Goal: Task Accomplishment & Management: Complete application form

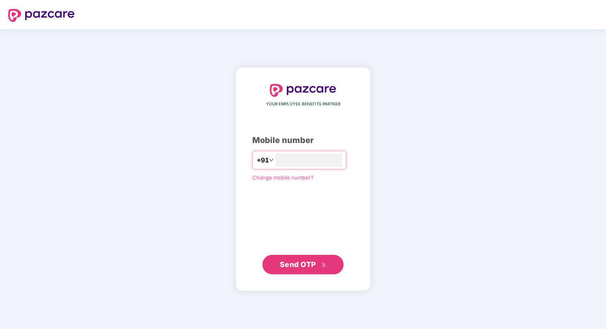
type input "**********"
click at [313, 262] on span "Send OTP" at bounding box center [298, 264] width 36 height 9
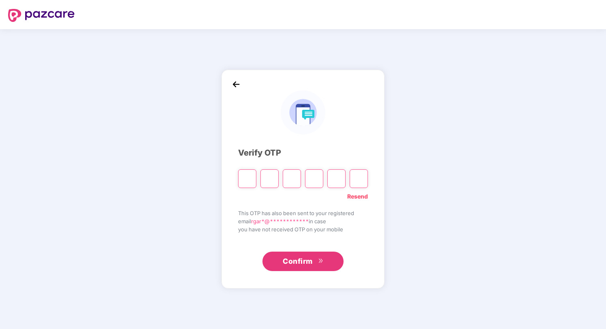
type input "*"
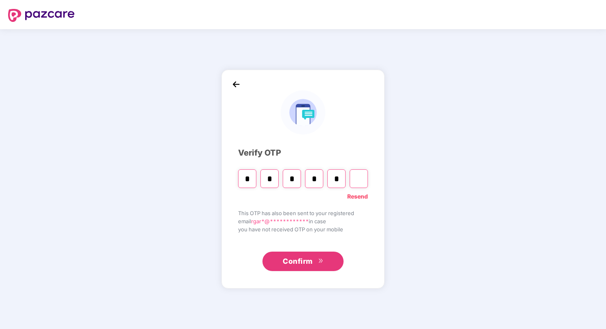
type input "*"
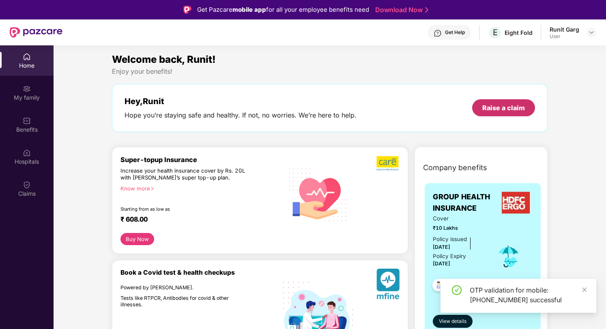
click at [499, 109] on div "Raise a claim" at bounding box center [503, 107] width 43 height 9
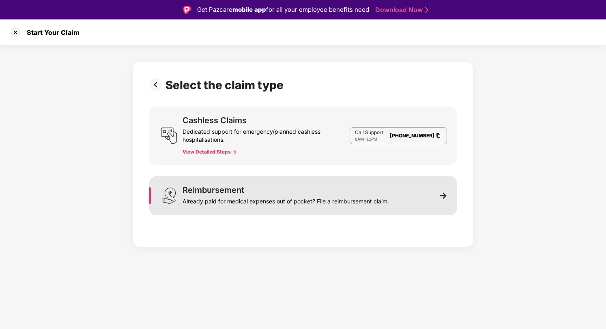
click at [439, 195] on div "Reimbursement Already paid for medical expenses out of pocket? File a reimburse…" at bounding box center [302, 195] width 307 height 39
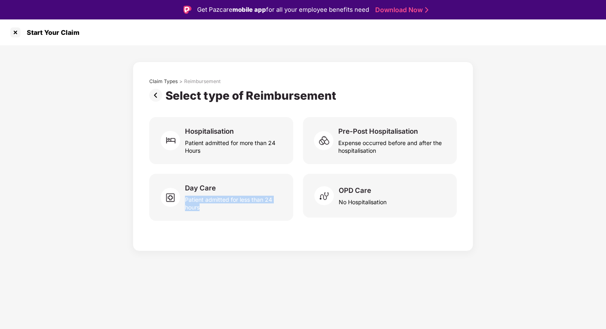
drag, startPoint x: 226, startPoint y: 195, endPoint x: 284, endPoint y: 258, distance: 85.2
click at [284, 258] on div "Start Your Claim Claim Types > Reimbursement Select type of Reimbursement Hospi…" at bounding box center [303, 183] width 606 height 329
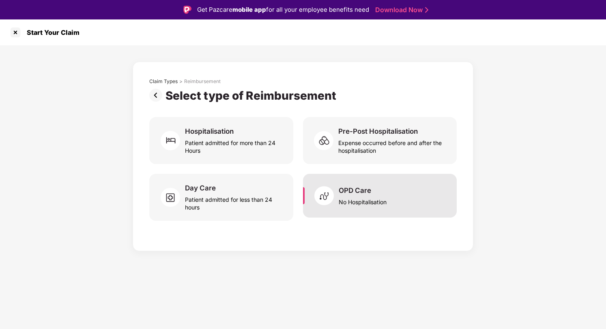
click at [378, 200] on div "No Hospitalisation" at bounding box center [362, 200] width 48 height 11
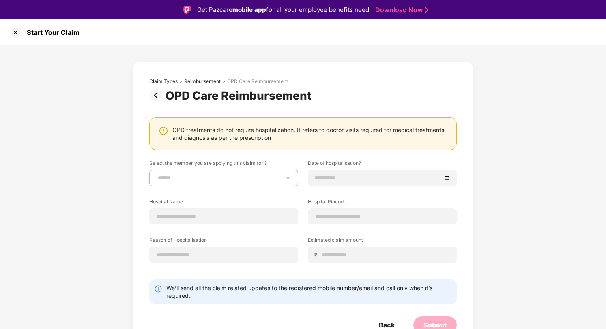
click at [206, 180] on select "**********" at bounding box center [223, 178] width 135 height 6
select select "**********"
click at [156, 175] on select "**********" at bounding box center [223, 178] width 135 height 6
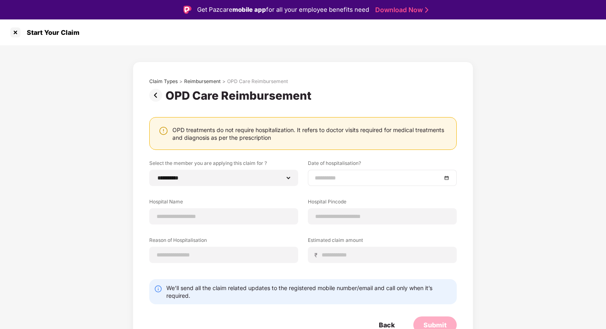
click at [368, 174] on input at bounding box center [378, 177] width 127 height 9
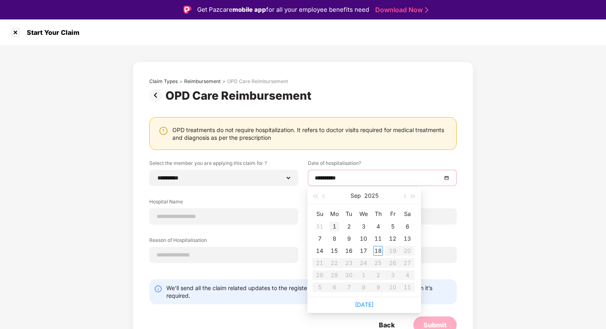
type input "**********"
click at [332, 228] on div "1" at bounding box center [334, 227] width 10 height 10
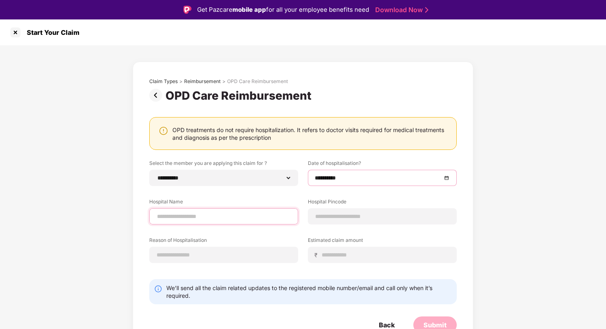
click at [226, 215] on input at bounding box center [223, 216] width 135 height 9
type input "**********"
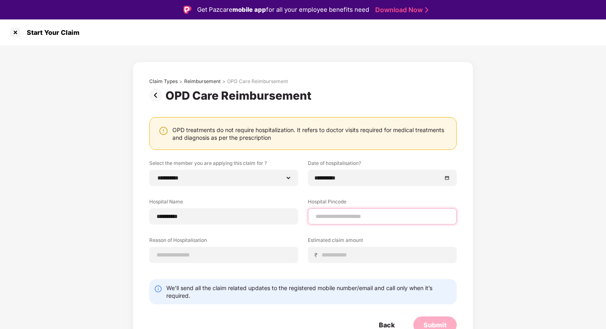
click at [342, 220] on input at bounding box center [382, 216] width 135 height 9
type input "******"
select select "**********"
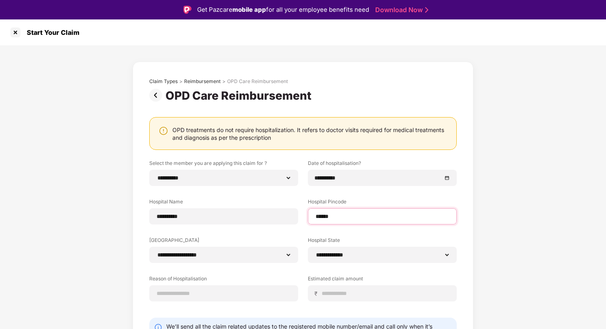
click at [375, 219] on input "******" at bounding box center [382, 216] width 135 height 9
type input "******"
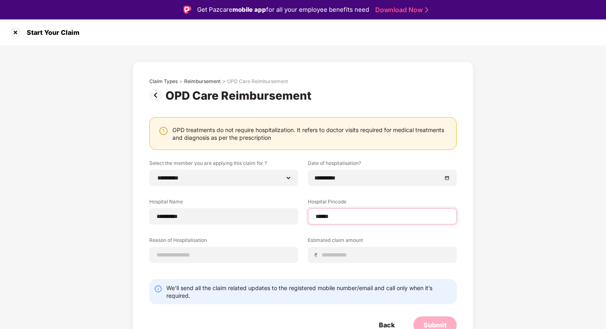
select select "**********"
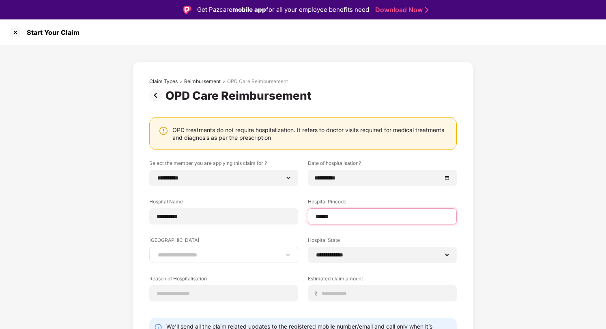
type input "******"
click at [233, 255] on select "**********" at bounding box center [223, 255] width 135 height 6
select select "**********"
click at [156, 252] on select "**********" at bounding box center [223, 255] width 135 height 6
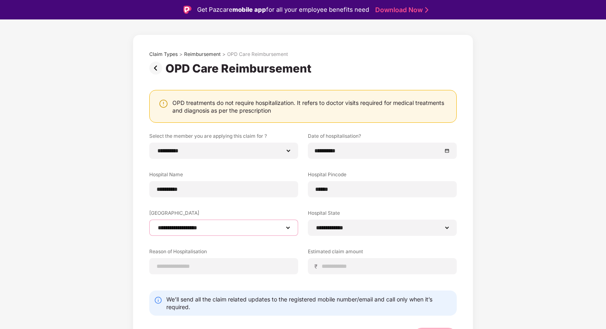
scroll to position [44, 0]
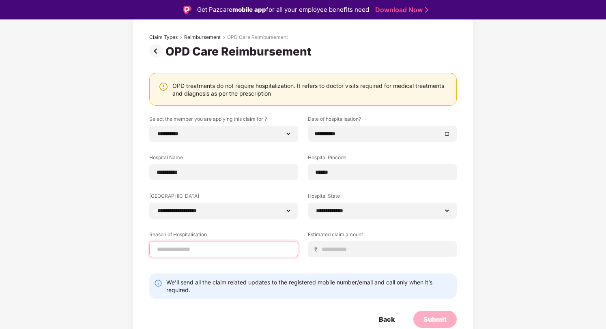
click at [226, 248] on input at bounding box center [223, 249] width 135 height 9
click at [238, 250] on input "**********" at bounding box center [223, 249] width 135 height 9
type input "**********"
click at [339, 247] on input at bounding box center [385, 249] width 128 height 9
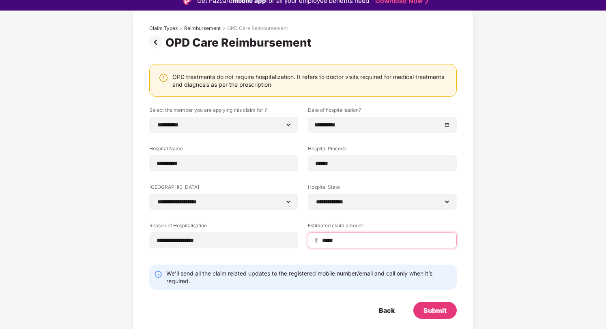
scroll to position [19, 0]
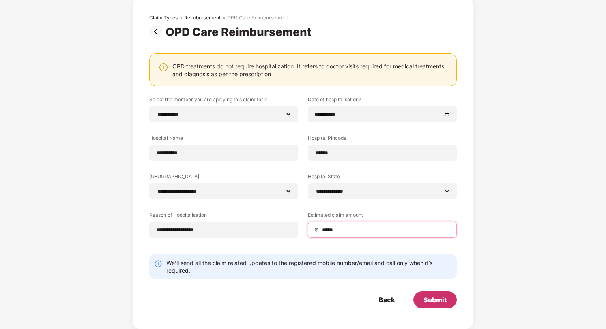
type input "*****"
click at [437, 299] on div "Submit" at bounding box center [434, 299] width 23 height 9
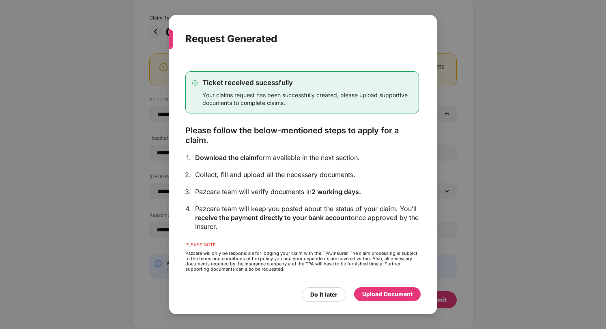
click at [388, 295] on div "Upload Document" at bounding box center [387, 294] width 50 height 9
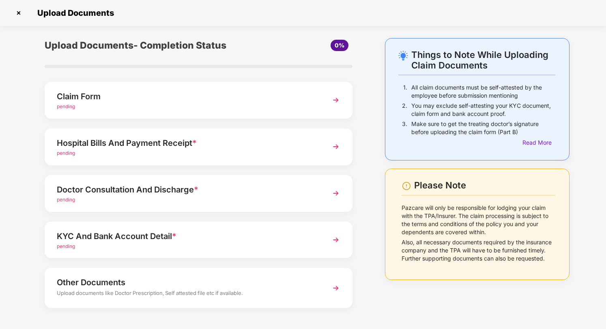
click at [334, 148] on img at bounding box center [335, 146] width 15 height 15
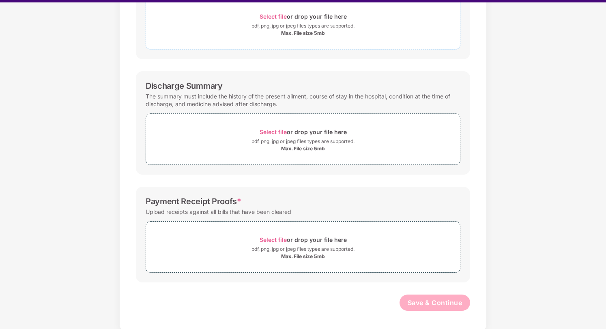
scroll to position [19, 0]
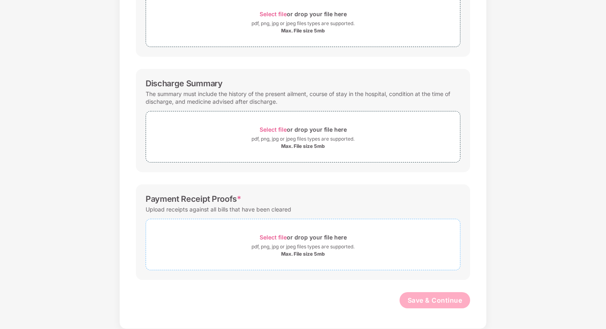
click at [279, 239] on span "Select file" at bounding box center [272, 237] width 27 height 7
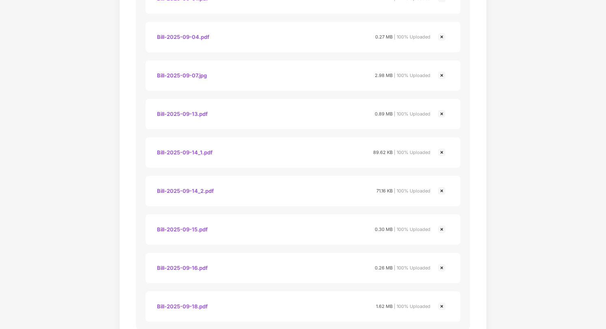
scroll to position [664, 0]
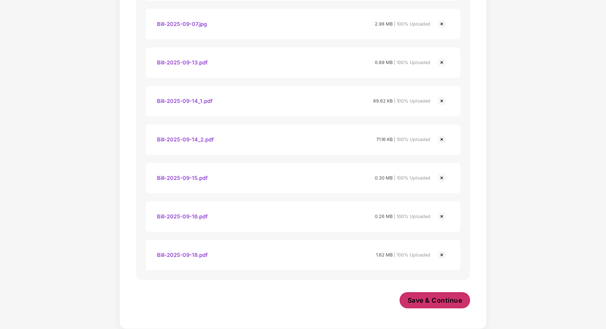
click at [422, 300] on span "Save & Continue" at bounding box center [434, 300] width 55 height 9
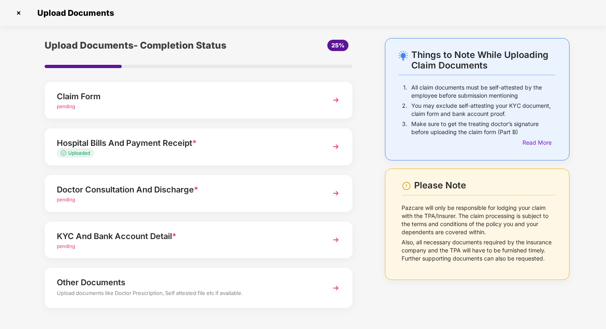
click at [234, 196] on div "pending" at bounding box center [187, 200] width 260 height 8
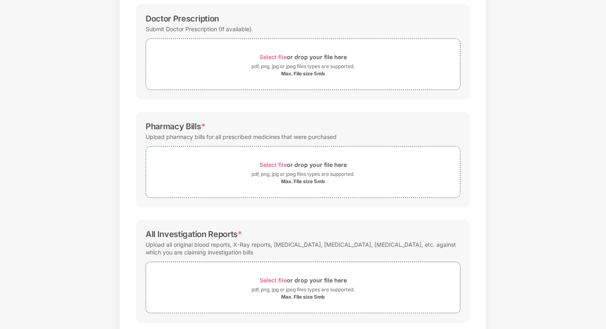
scroll to position [92, 0]
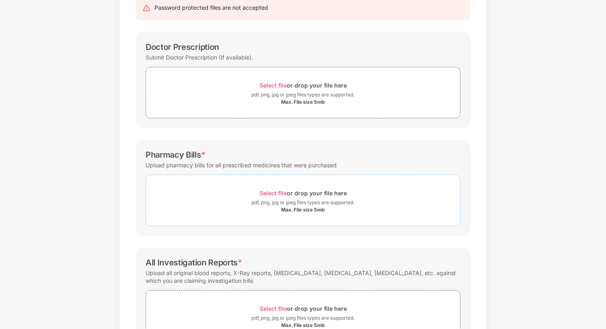
click at [274, 192] on span "Select file" at bounding box center [272, 193] width 27 height 7
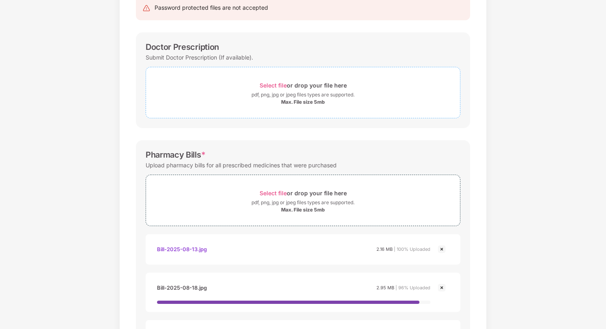
click at [271, 86] on span "Select file" at bounding box center [272, 85] width 27 height 7
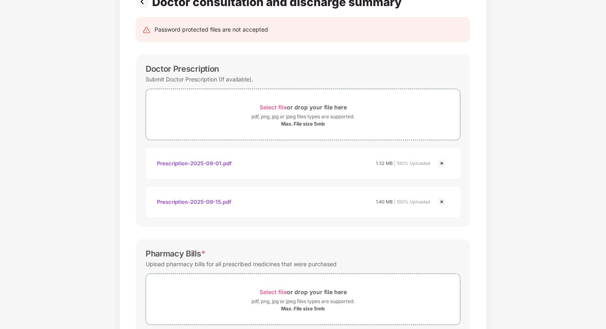
scroll to position [42, 0]
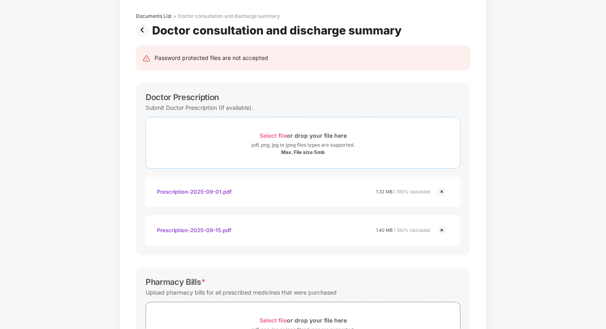
click at [278, 135] on span "Select file" at bounding box center [272, 135] width 27 height 7
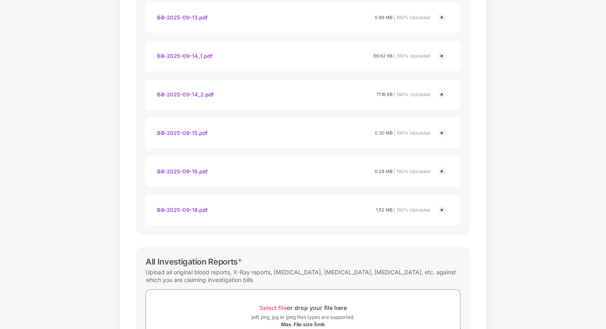
scroll to position [779, 0]
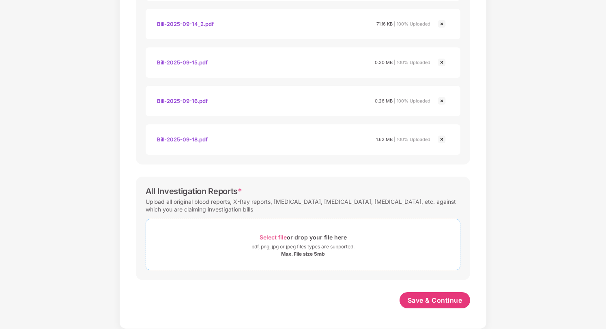
click at [282, 236] on span "Select file" at bounding box center [272, 237] width 27 height 7
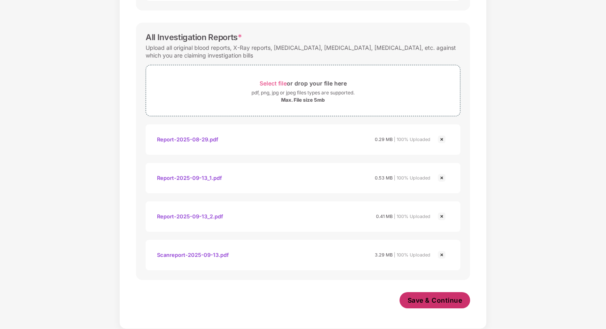
scroll to position [933, 0]
click at [441, 303] on span "Save & Continue" at bounding box center [434, 300] width 55 height 9
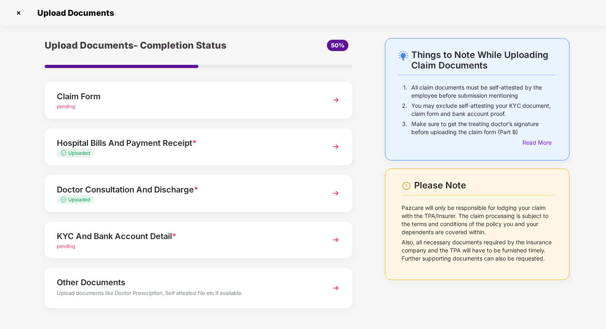
scroll to position [4, 0]
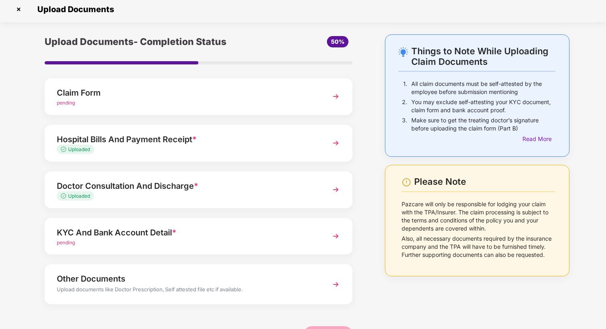
click at [329, 237] on img at bounding box center [335, 236] width 15 height 15
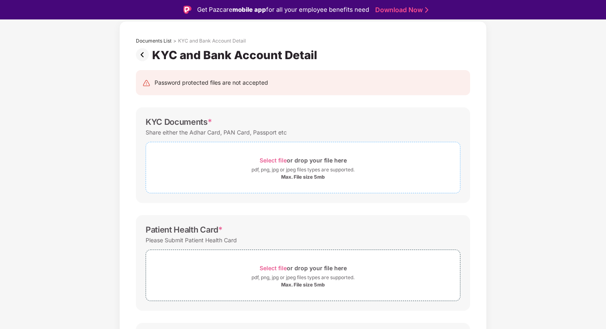
scroll to position [49, 0]
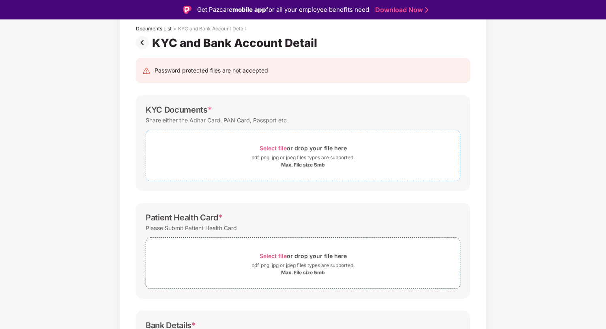
click at [269, 147] on span "Select file" at bounding box center [272, 148] width 27 height 7
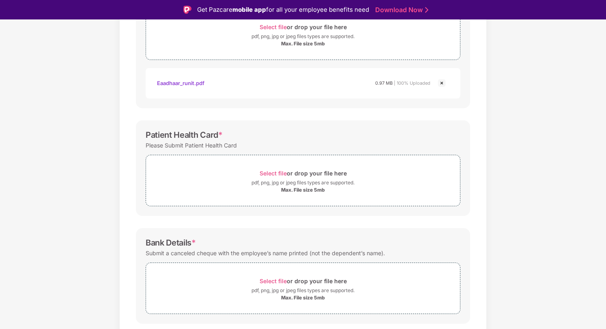
scroll to position [194, 0]
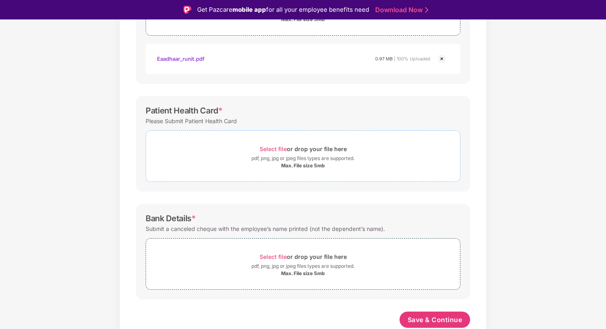
click at [274, 150] on span "Select file" at bounding box center [272, 149] width 27 height 7
click at [275, 150] on span "Select file" at bounding box center [272, 149] width 27 height 7
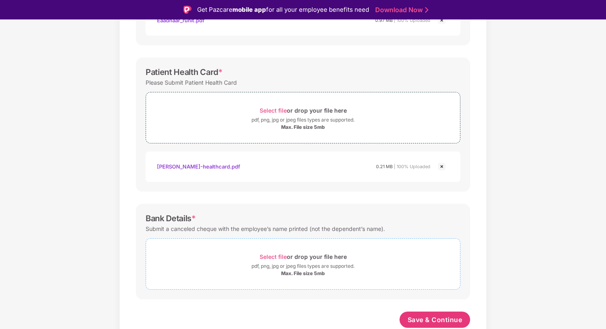
scroll to position [233, 0]
click at [270, 255] on span "Select file" at bounding box center [272, 256] width 27 height 7
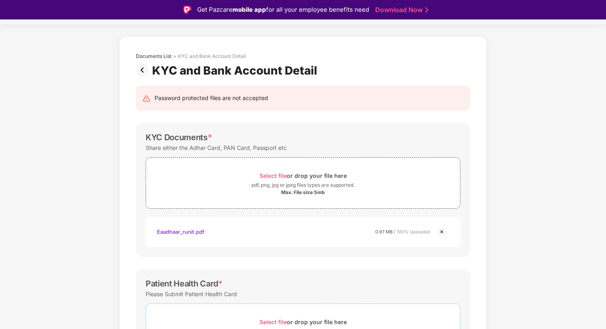
scroll to position [0, 0]
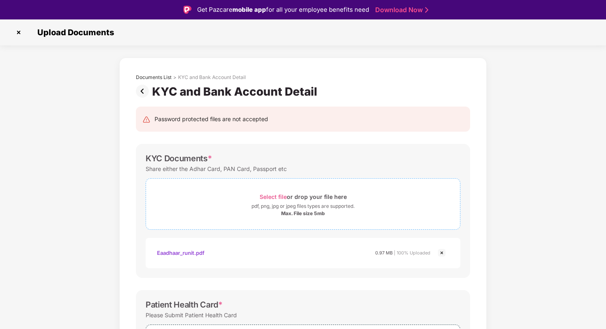
click at [278, 195] on span "Select file" at bounding box center [272, 196] width 27 height 7
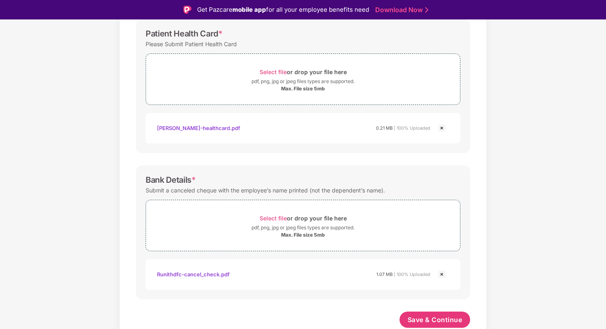
scroll to position [19, 0]
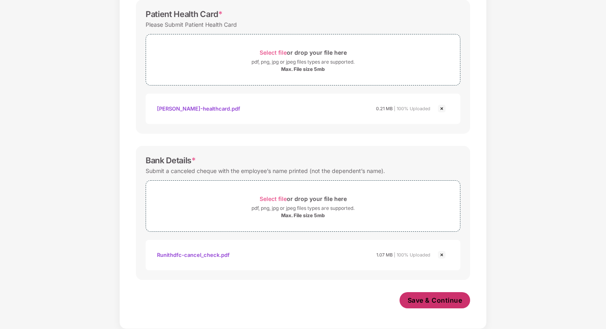
click at [433, 302] on span "Save & Continue" at bounding box center [434, 300] width 55 height 9
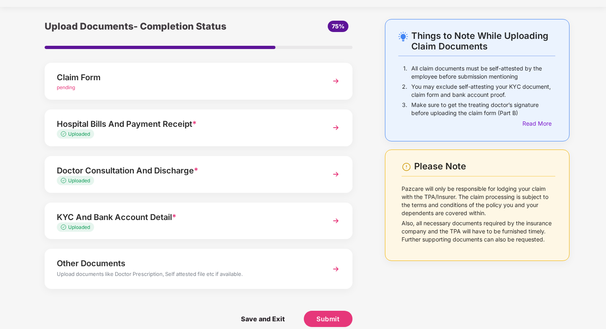
scroll to position [29, 0]
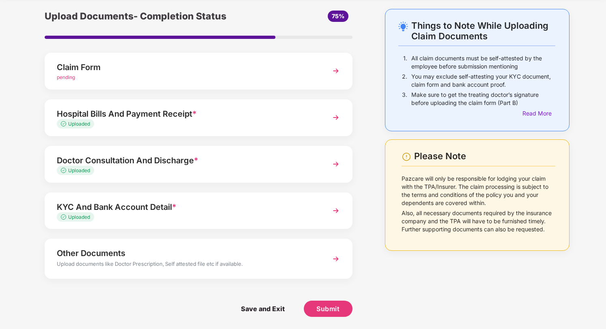
click at [330, 74] on img at bounding box center [335, 71] width 15 height 15
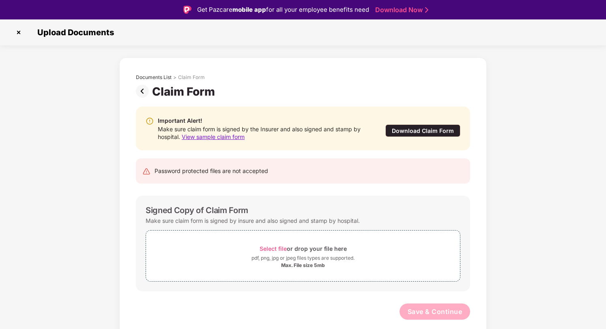
scroll to position [0, 0]
click at [275, 250] on span "Select file" at bounding box center [272, 248] width 27 height 7
click at [413, 132] on div "Download Claim Form" at bounding box center [422, 130] width 75 height 13
click at [225, 171] on div "Password protected files are not accepted" at bounding box center [210, 171] width 113 height 9
click at [208, 209] on div "Signed Copy of Claim Form" at bounding box center [197, 211] width 103 height 10
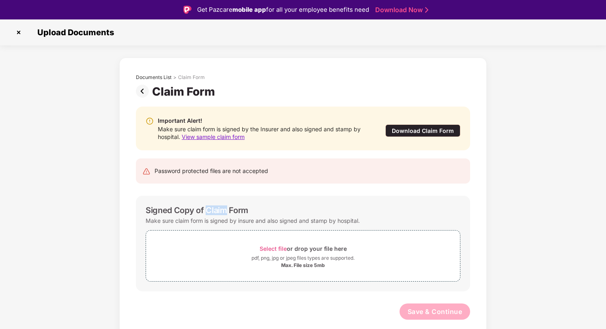
click at [208, 209] on div "Signed Copy of Claim Form" at bounding box center [197, 211] width 103 height 10
click at [143, 91] on img at bounding box center [144, 91] width 16 height 13
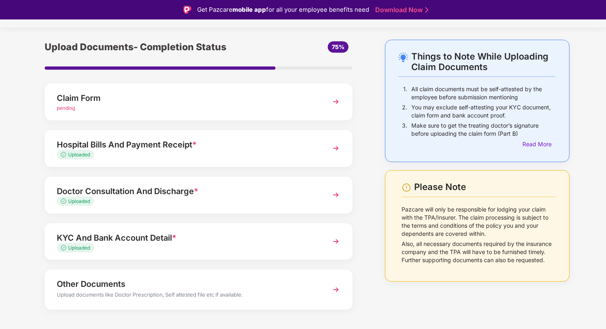
scroll to position [6, 0]
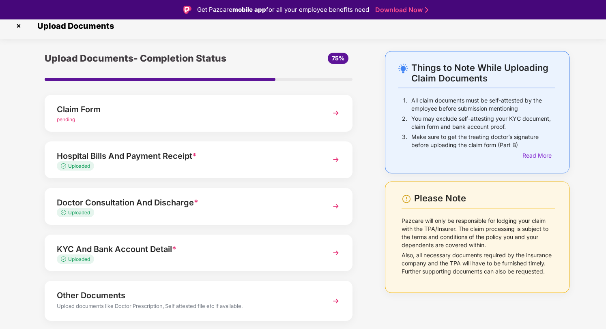
drag, startPoint x: 410, startPoint y: 103, endPoint x: 527, endPoint y: 108, distance: 116.8
click at [527, 108] on div "1. All claim documents must be self-attested by the employee before submission …" at bounding box center [476, 105] width 157 height 18
click at [527, 108] on p "All claim documents must be self-attested by the employee before submission men…" at bounding box center [483, 104] width 144 height 16
drag, startPoint x: 410, startPoint y: 120, endPoint x: 527, endPoint y: 126, distance: 116.9
click at [527, 126] on div "2. You may exclude self-attesting your KYC document, claim form and bank accoun…" at bounding box center [476, 124] width 157 height 18
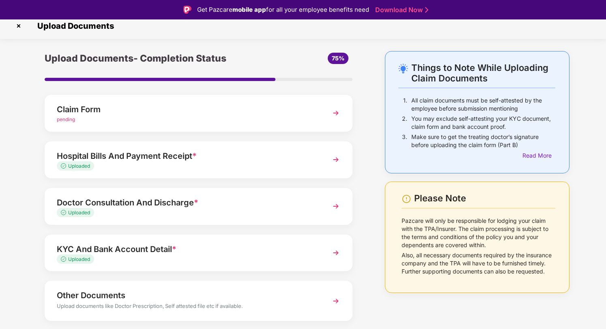
click at [527, 126] on p "You may exclude self-attesting your KYC document, claim form and bank account p…" at bounding box center [483, 123] width 144 height 16
drag, startPoint x: 411, startPoint y: 128, endPoint x: 516, endPoint y: 128, distance: 105.8
click at [517, 128] on p "You may exclude self-attesting your KYC document, claim form and bank account p…" at bounding box center [483, 123] width 144 height 16
click at [516, 128] on p "You may exclude self-attesting your KYC document, claim form and bank account p…" at bounding box center [483, 123] width 144 height 16
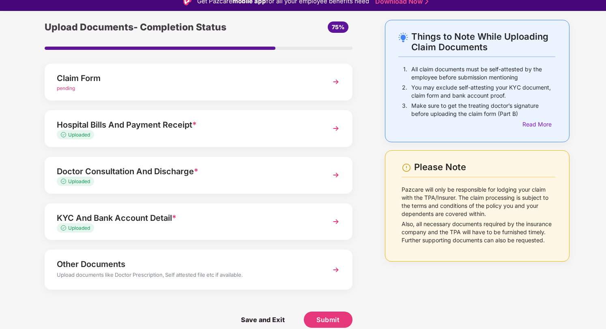
scroll to position [11, 0]
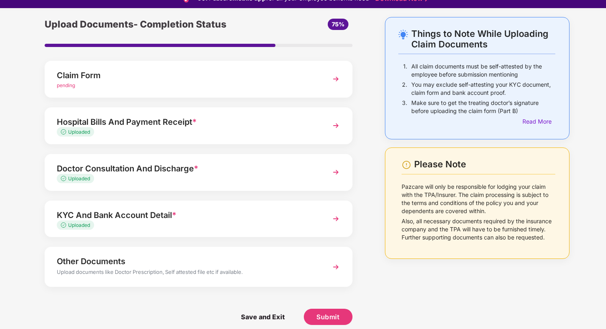
click at [336, 265] on img at bounding box center [335, 267] width 15 height 15
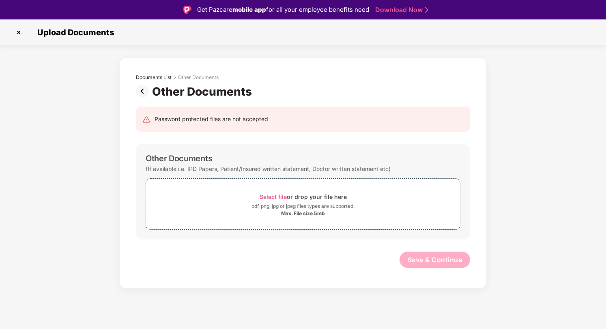
scroll to position [0, 0]
click at [140, 89] on img at bounding box center [144, 91] width 16 height 13
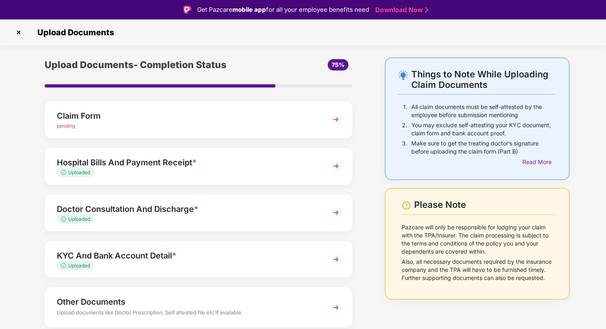
click at [331, 121] on img at bounding box center [335, 119] width 15 height 15
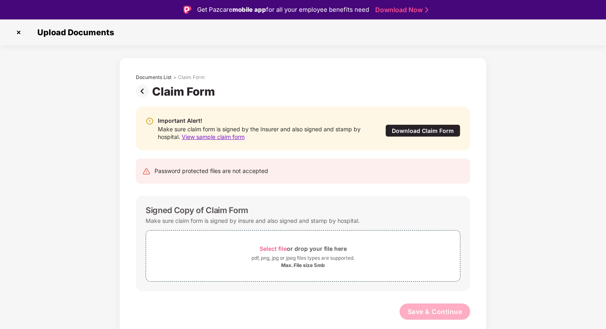
click at [204, 172] on div "Password protected files are not accepted" at bounding box center [210, 171] width 113 height 9
click at [141, 89] on img at bounding box center [144, 91] width 16 height 13
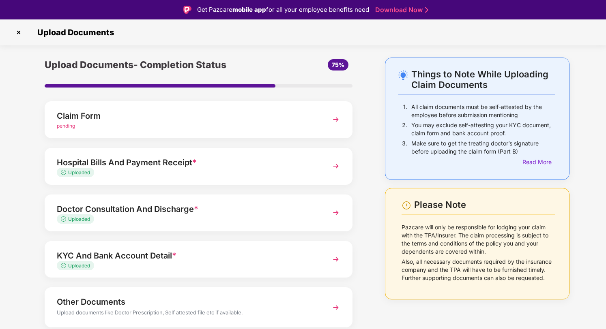
click at [333, 167] on img at bounding box center [335, 166] width 15 height 15
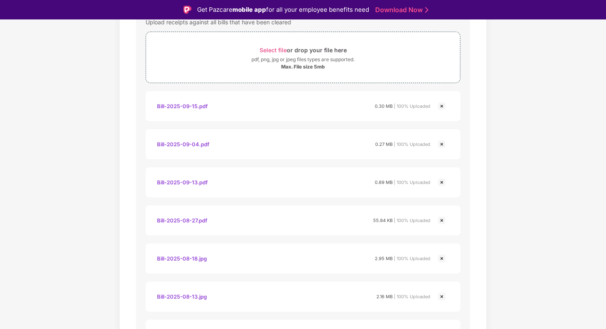
scroll to position [372, 0]
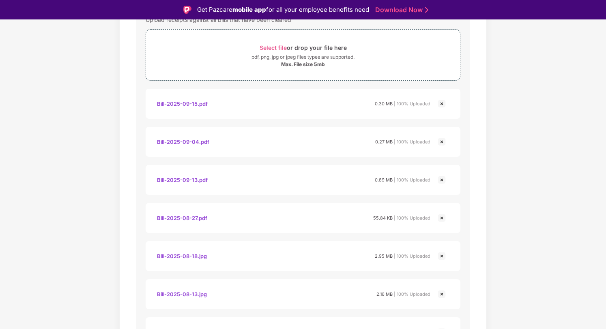
click at [441, 103] on img at bounding box center [442, 104] width 10 height 10
click at [441, 105] on img at bounding box center [442, 104] width 10 height 10
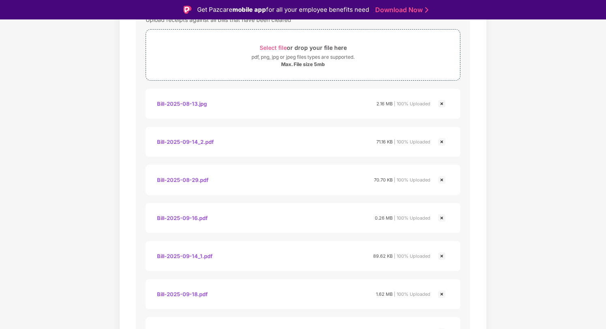
click at [441, 105] on img at bounding box center [442, 104] width 10 height 10
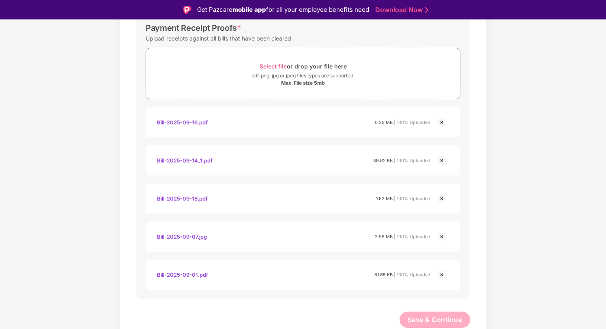
scroll to position [354, 0]
click at [443, 121] on img at bounding box center [442, 123] width 10 height 10
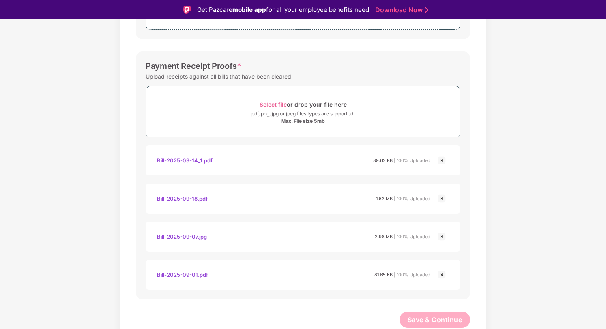
click at [443, 161] on img at bounding box center [442, 161] width 10 height 10
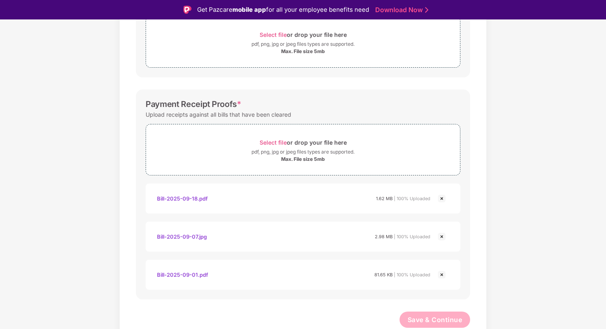
click at [442, 199] on img at bounding box center [442, 199] width 10 height 10
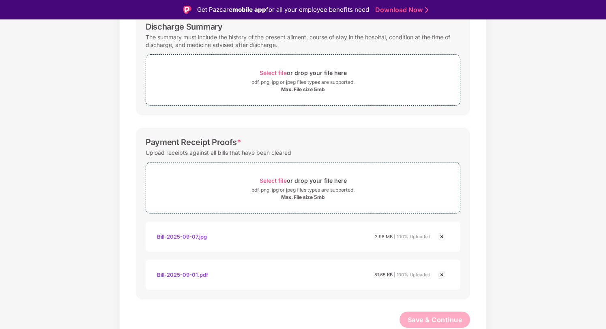
scroll to position [240, 0]
click at [442, 276] on img at bounding box center [442, 275] width 10 height 10
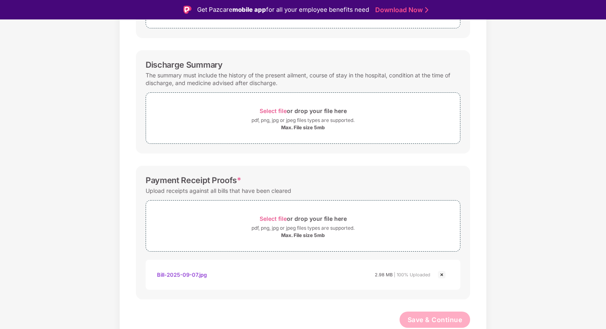
click at [442, 276] on img at bounding box center [442, 275] width 10 height 10
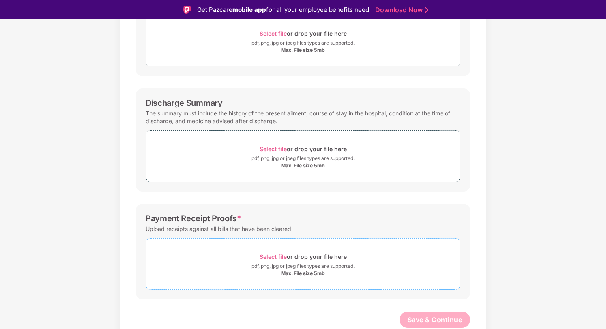
scroll to position [163, 0]
click at [272, 256] on span "Select file" at bounding box center [272, 256] width 27 height 7
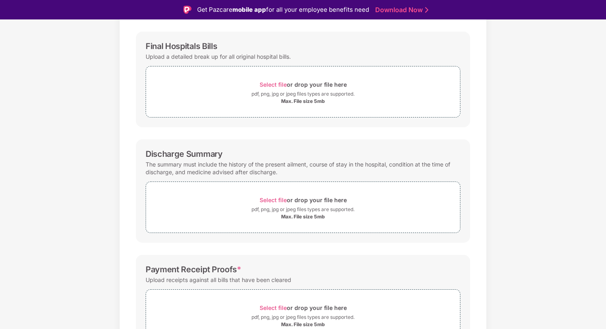
scroll to position [202, 0]
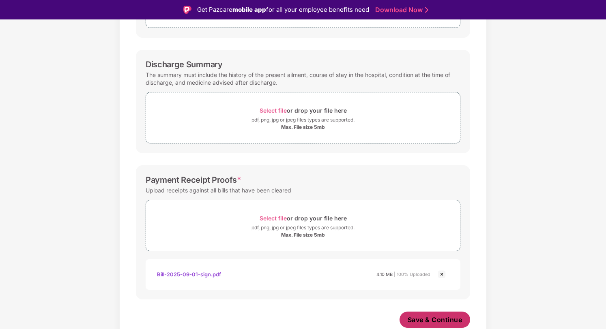
click at [422, 323] on span "Save & Continue" at bounding box center [434, 319] width 55 height 9
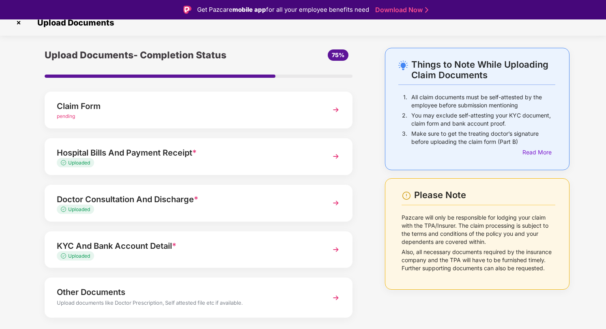
scroll to position [25, 0]
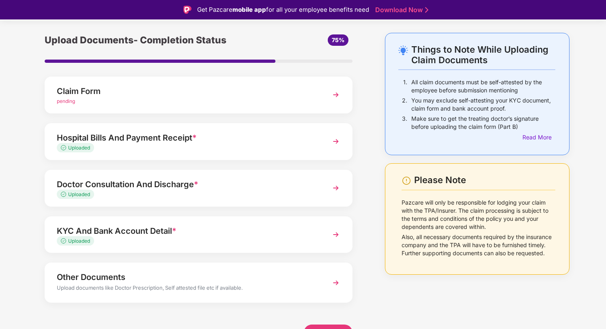
click at [334, 190] on img at bounding box center [335, 188] width 15 height 15
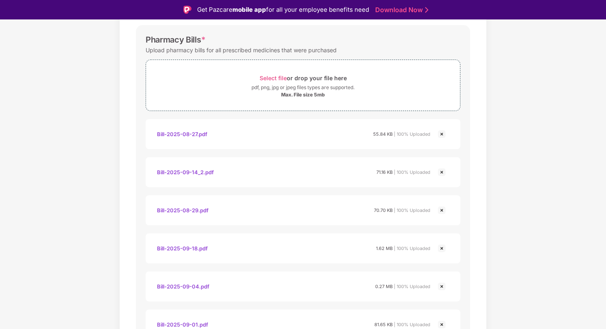
scroll to position [322, 0]
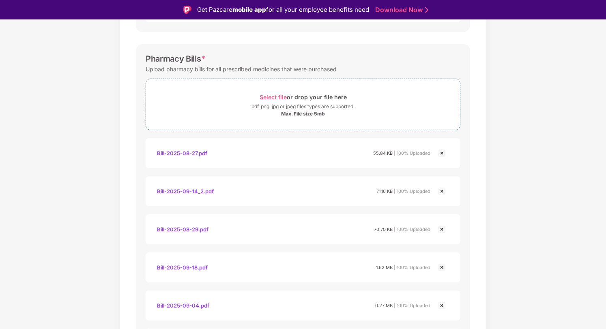
click at [439, 152] on img at bounding box center [442, 153] width 10 height 10
click at [439, 152] on icon "loading" at bounding box center [442, 151] width 10 height 10
click at [439, 152] on img at bounding box center [442, 153] width 10 height 10
click at [440, 154] on img at bounding box center [442, 153] width 10 height 10
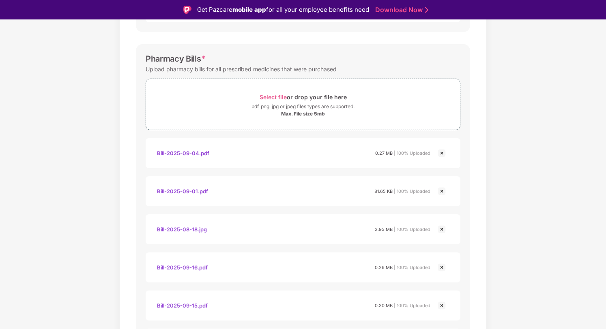
click at [440, 154] on img at bounding box center [442, 153] width 10 height 10
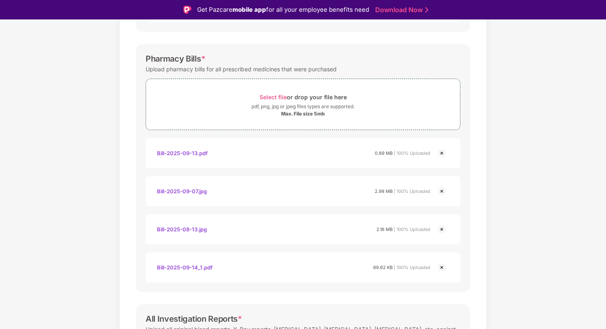
click at [440, 154] on img at bounding box center [442, 153] width 10 height 10
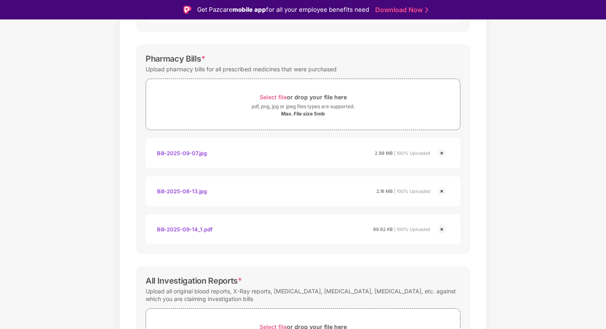
click at [440, 154] on img at bounding box center [442, 153] width 10 height 10
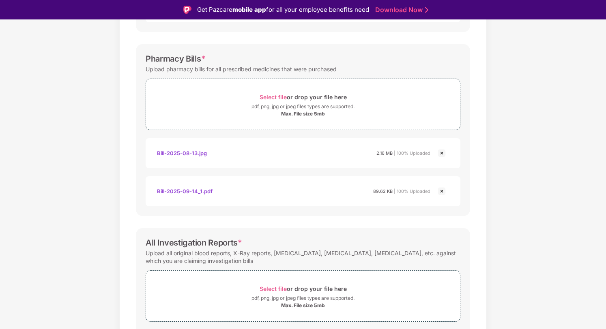
click at [440, 154] on img at bounding box center [442, 153] width 10 height 10
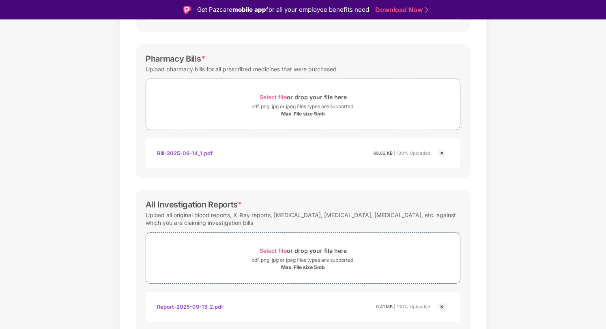
click at [440, 154] on img at bounding box center [442, 153] width 10 height 10
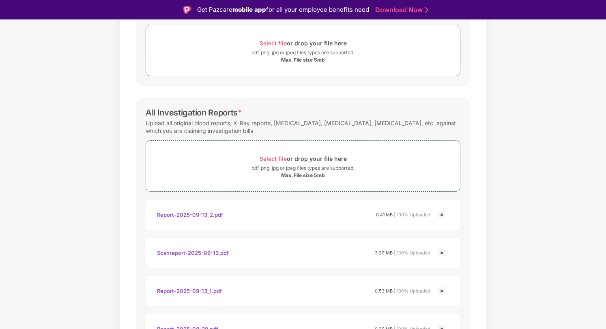
scroll to position [430, 0]
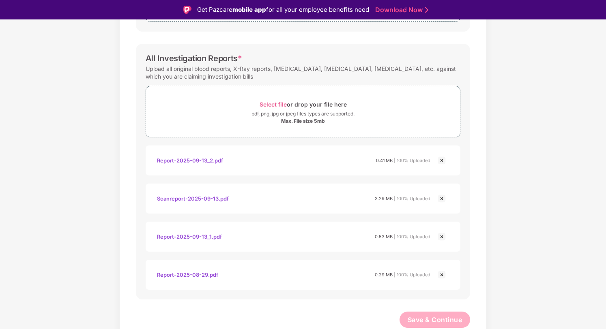
click at [441, 159] on img at bounding box center [442, 161] width 10 height 10
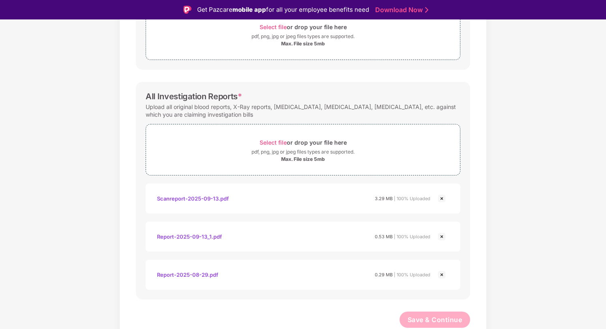
scroll to position [392, 0]
click at [441, 159] on div "Max. File size 5mb" at bounding box center [303, 159] width 314 height 6
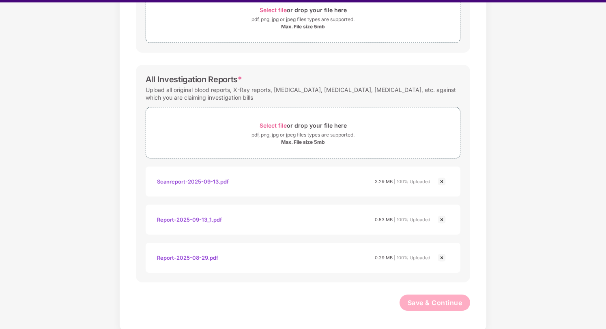
scroll to position [19, 0]
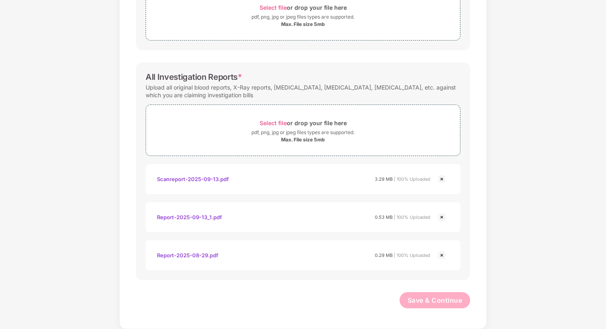
click at [439, 180] on img at bounding box center [442, 179] width 10 height 10
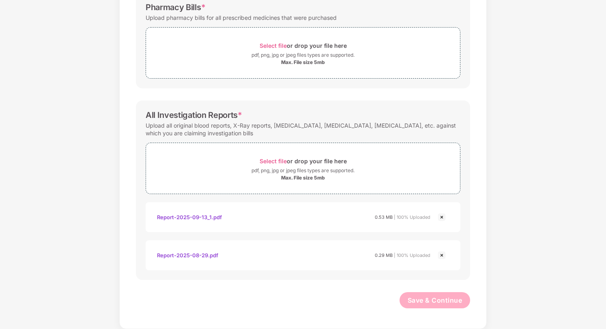
scroll to position [354, 0]
click at [440, 216] on img at bounding box center [442, 217] width 10 height 10
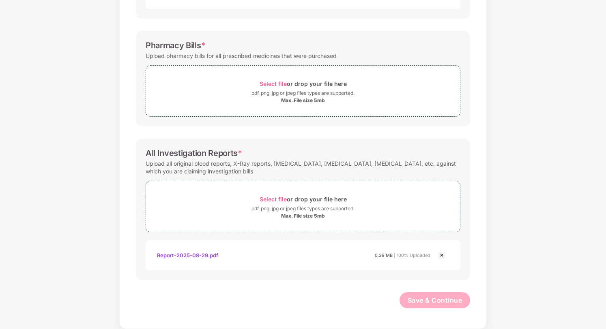
click at [440, 256] on img at bounding box center [442, 255] width 10 height 10
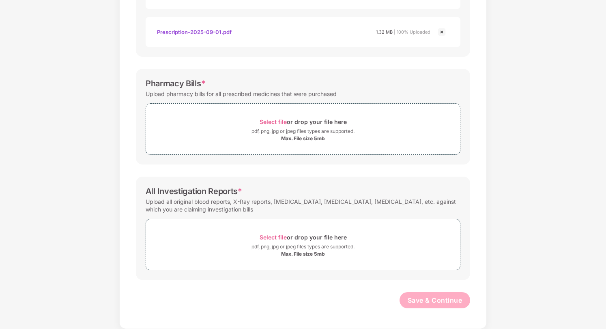
scroll to position [278, 0]
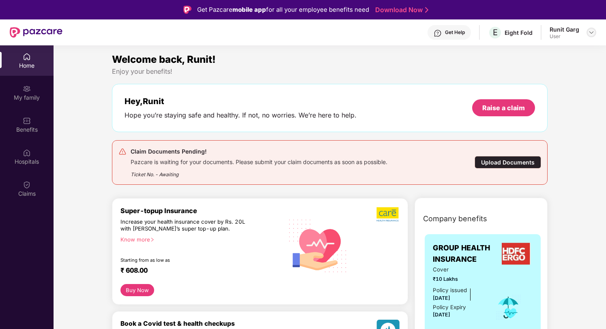
click at [593, 32] on img at bounding box center [591, 32] width 6 height 6
click at [184, 76] on div "Welcome back, Runit! Enjoy your benefits! Hey, Runit Hope you’re staying safe a…" at bounding box center [330, 121] width 442 height 139
click at [29, 126] on div "Benefits" at bounding box center [27, 130] width 54 height 8
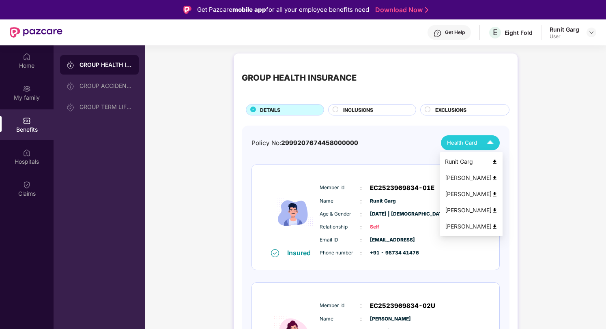
click at [484, 146] on img at bounding box center [490, 143] width 14 height 14
click at [492, 178] on img at bounding box center [494, 178] width 6 height 6
